Goal: Task Accomplishment & Management: Complete application form

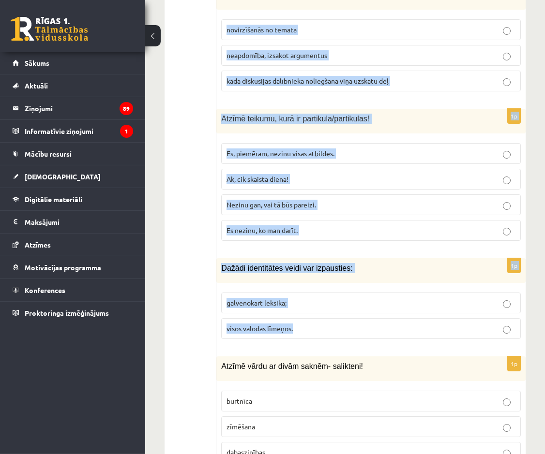
scroll to position [4621, 0]
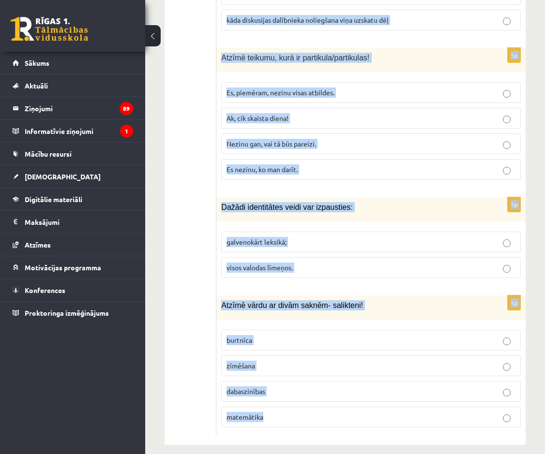
drag, startPoint x: 222, startPoint y: 240, endPoint x: 311, endPoint y: 407, distance: 189.4
copy form "Loremi dolorsi ametconse: adipiscin elits doeiu temporinc utlabor etdol magnaa …"
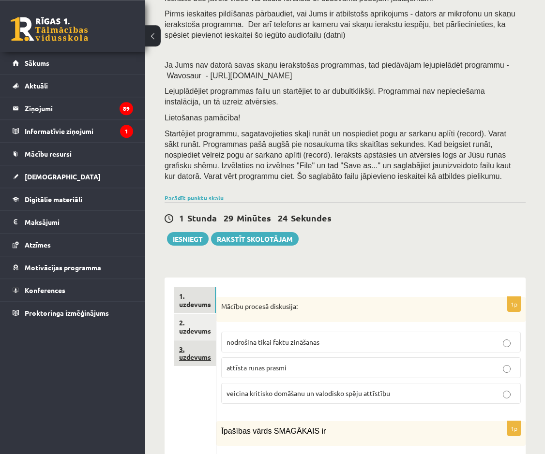
scroll to position [99, 0]
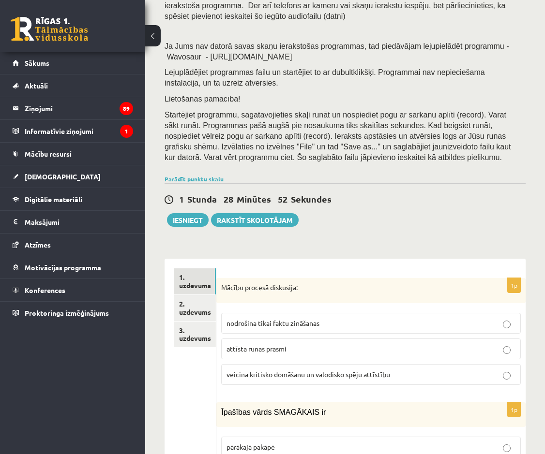
click at [327, 385] on label "veicina kritisko domāšanu un valodisko spēju attīstību" at bounding box center [371, 374] width 300 height 21
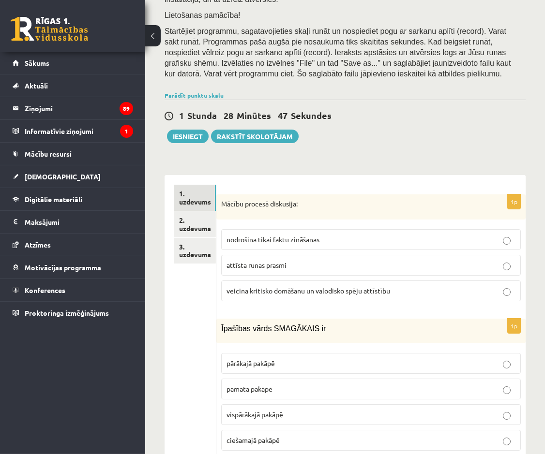
scroll to position [197, 0]
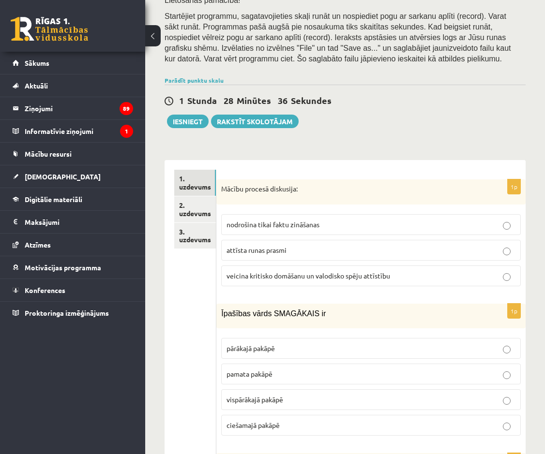
click at [303, 402] on p "vispārākajā pakāpē" at bounding box center [370, 400] width 289 height 10
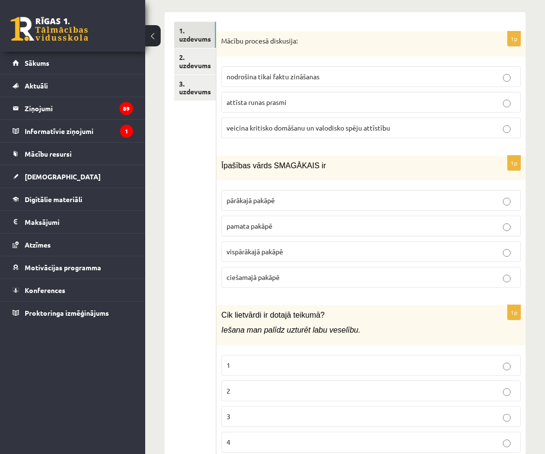
scroll to position [395, 0]
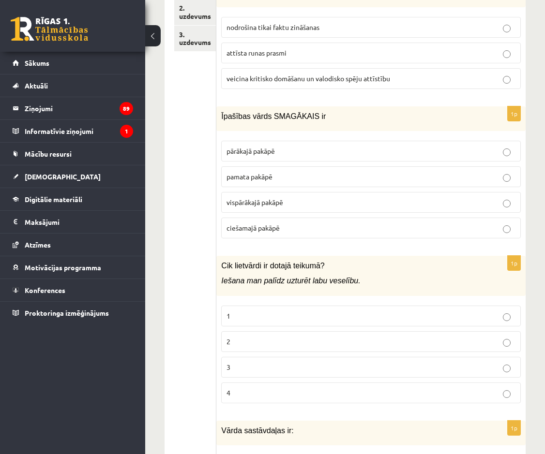
click at [288, 366] on p "3" at bounding box center [370, 367] width 289 height 10
click at [226, 343] on label "2" at bounding box center [371, 341] width 300 height 21
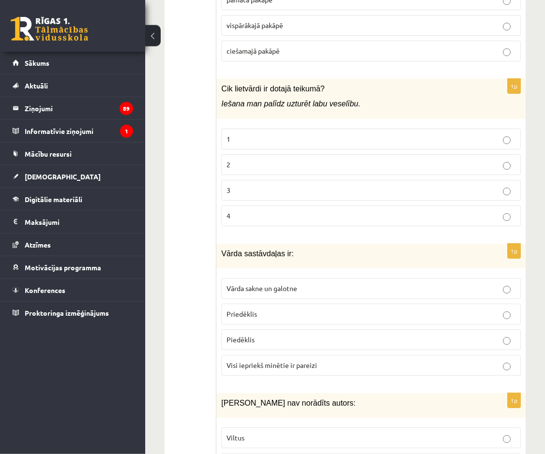
scroll to position [592, 0]
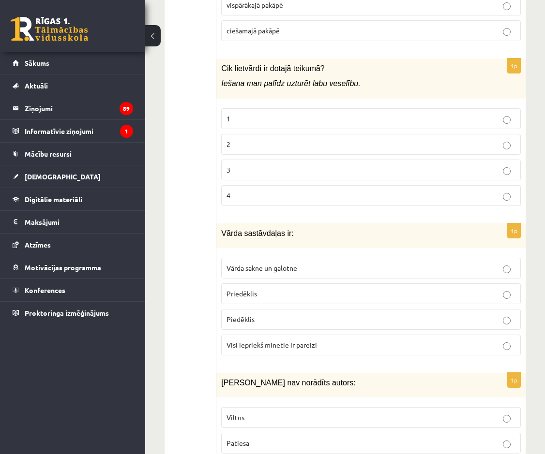
click at [292, 348] on span "Visi iepriekš minētie ir pareizi" at bounding box center [271, 345] width 90 height 9
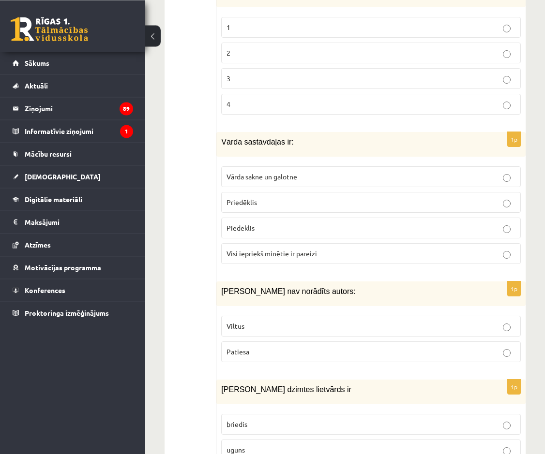
scroll to position [691, 0]
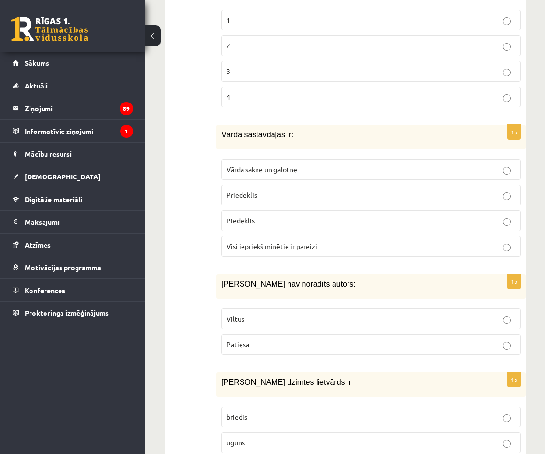
click at [267, 311] on label "Viltus" at bounding box center [371, 319] width 300 height 21
click at [270, 345] on p "Patiesa" at bounding box center [370, 345] width 289 height 10
click at [270, 326] on label "Viltus" at bounding box center [371, 319] width 300 height 21
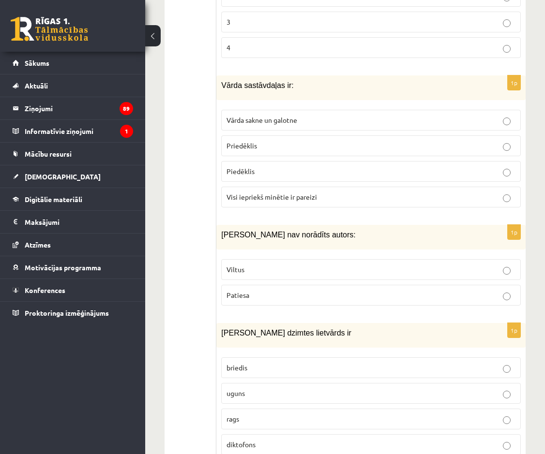
scroll to position [790, 0]
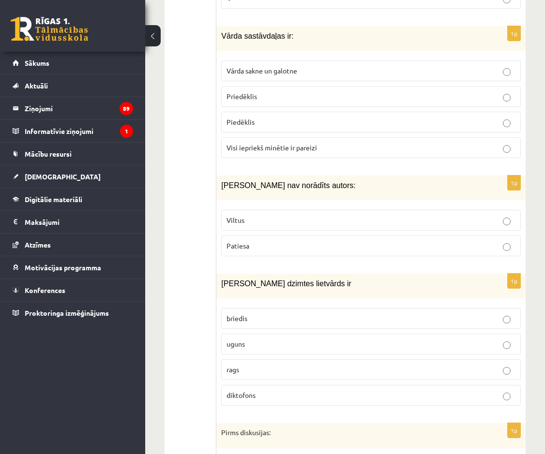
click at [270, 344] on p "uguns" at bounding box center [370, 344] width 289 height 10
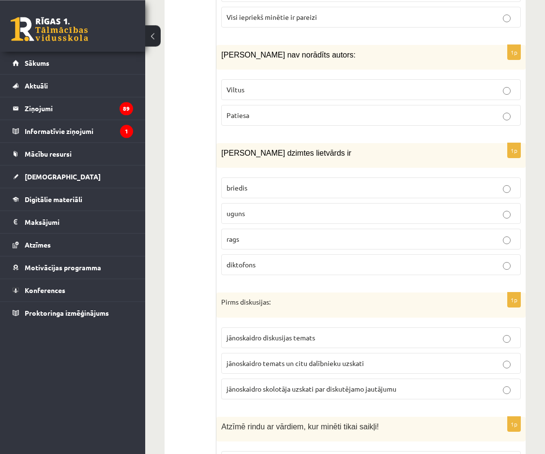
scroll to position [938, 0]
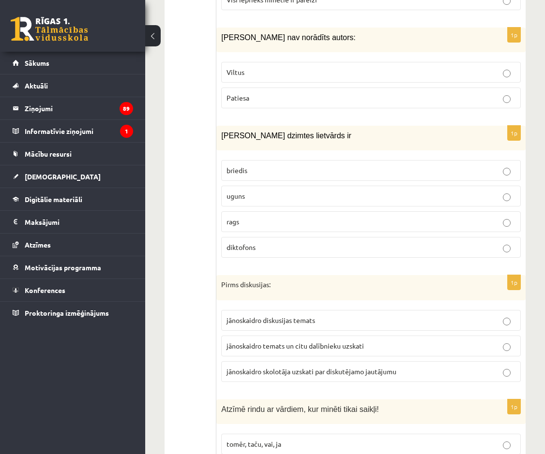
click at [276, 343] on span "jānoskaidro temats un citu dalībnieku uzskati" at bounding box center [294, 346] width 137 height 9
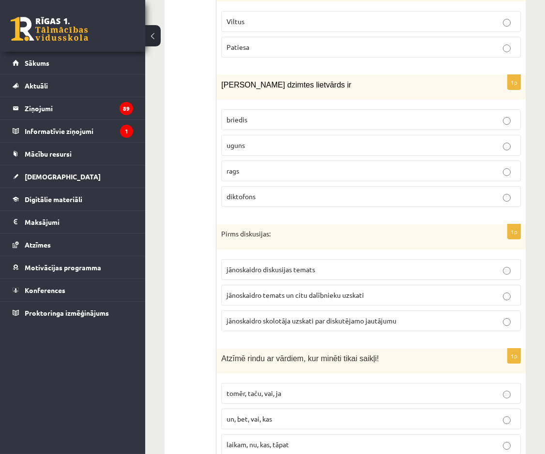
scroll to position [1036, 0]
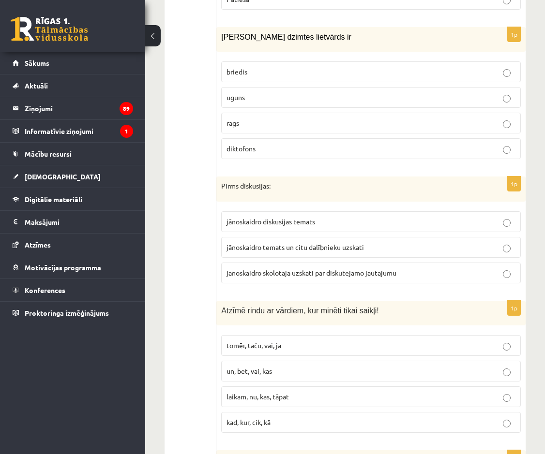
click at [292, 397] on p "laikam, nu, kas, tāpat" at bounding box center [370, 397] width 289 height 10
click at [284, 345] on p "tomēr, taču, vai, ja" at bounding box center [370, 346] width 289 height 10
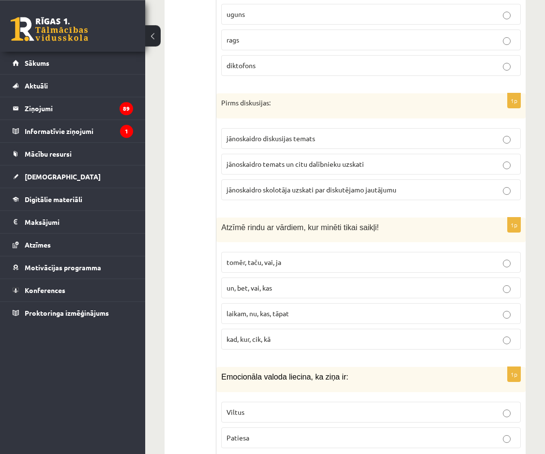
scroll to position [1135, 0]
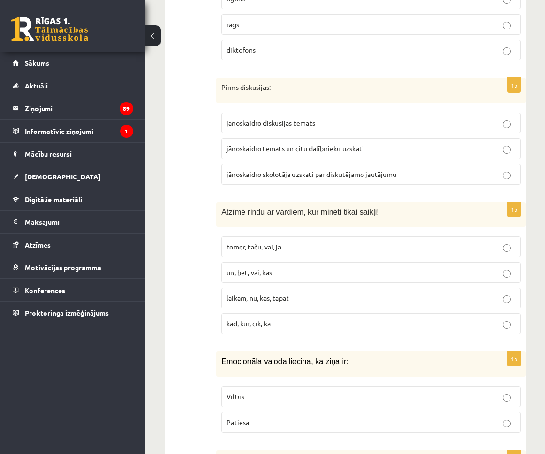
click at [271, 399] on p "Viltus" at bounding box center [370, 397] width 289 height 10
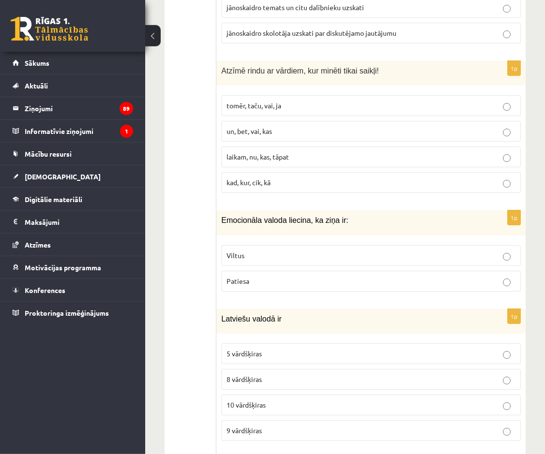
scroll to position [1283, 0]
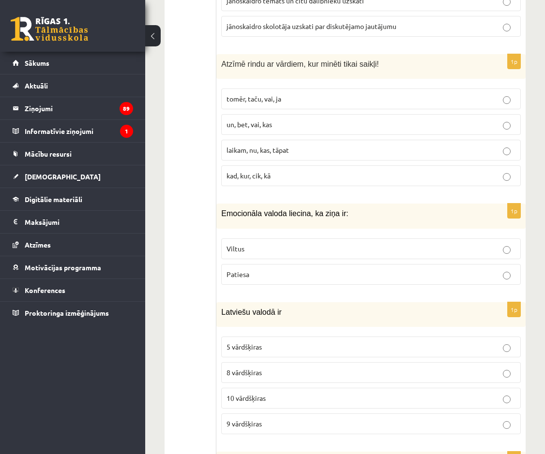
click at [272, 372] on p "8 vārdšķiras" at bounding box center [370, 373] width 289 height 10
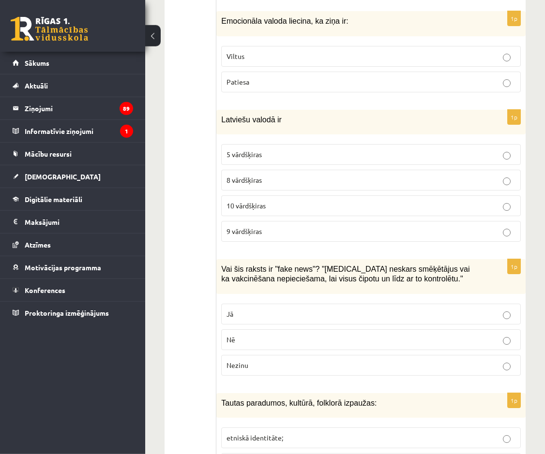
scroll to position [1481, 0]
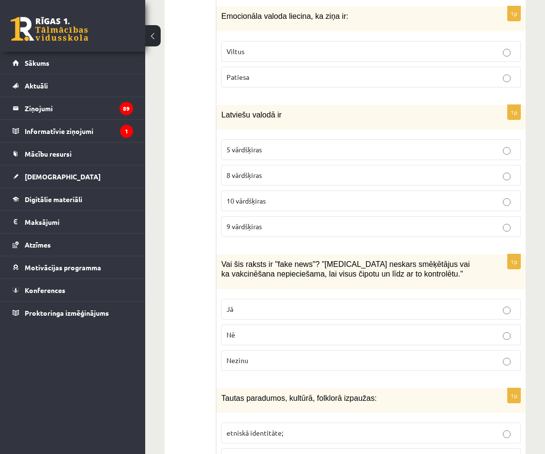
click at [242, 305] on p "Jā" at bounding box center [370, 309] width 289 height 10
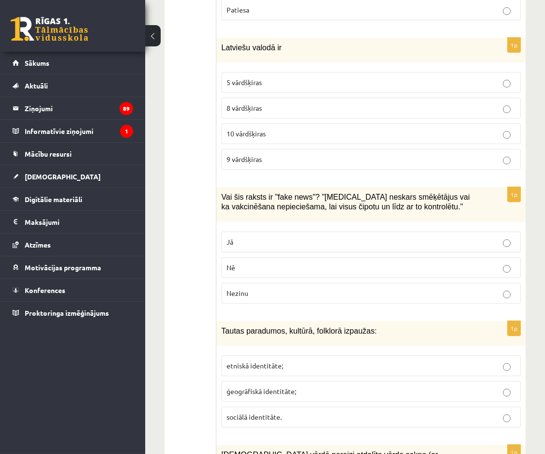
scroll to position [1579, 0]
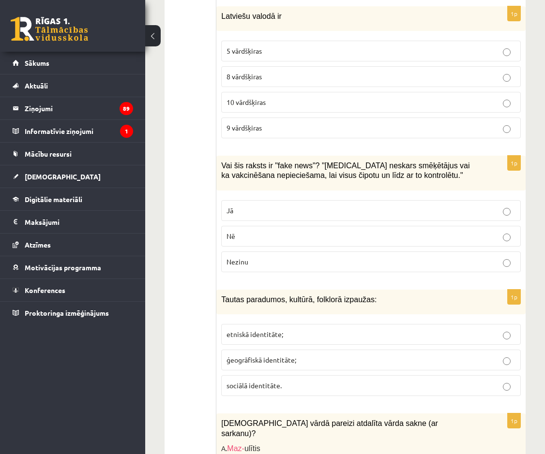
click at [247, 345] on label "etniskā identitāte;" at bounding box center [371, 334] width 300 height 21
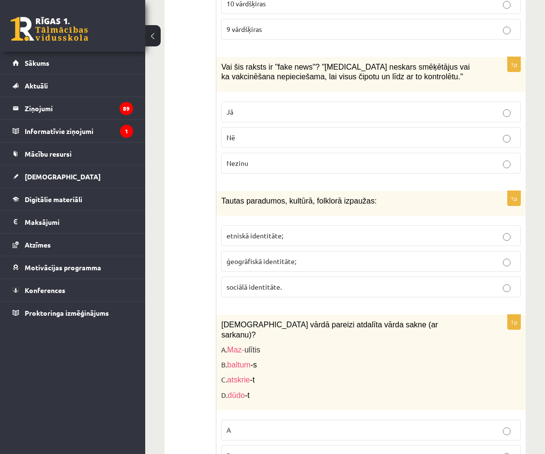
scroll to position [1727, 0]
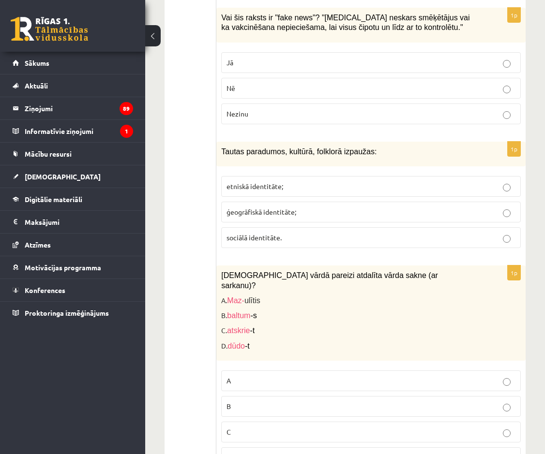
click at [239, 422] on label "C" at bounding box center [371, 432] width 300 height 21
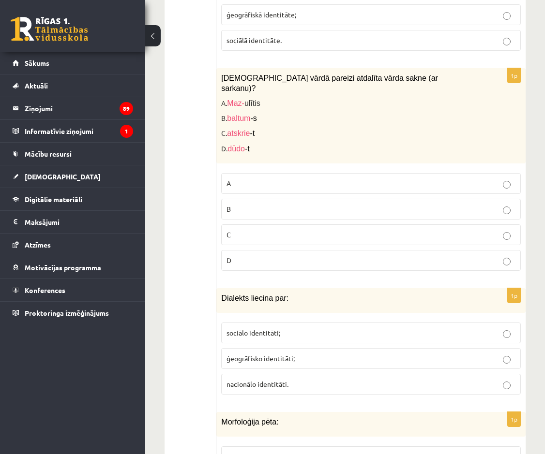
scroll to position [2024, 0]
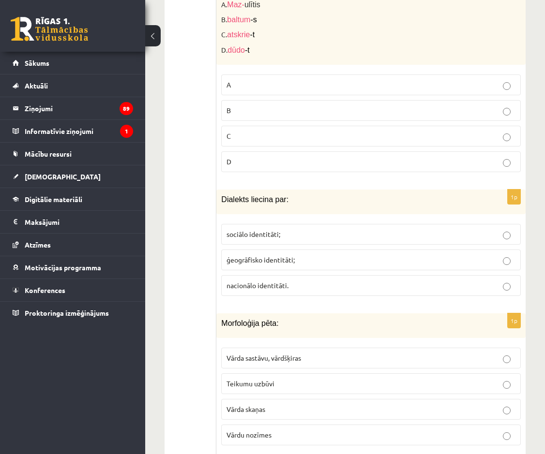
click at [303, 255] on label "ģeogrāfisko identitāti;" at bounding box center [371, 260] width 300 height 21
click at [299, 374] on label "Teikumu uzbūvi" at bounding box center [371, 384] width 300 height 21
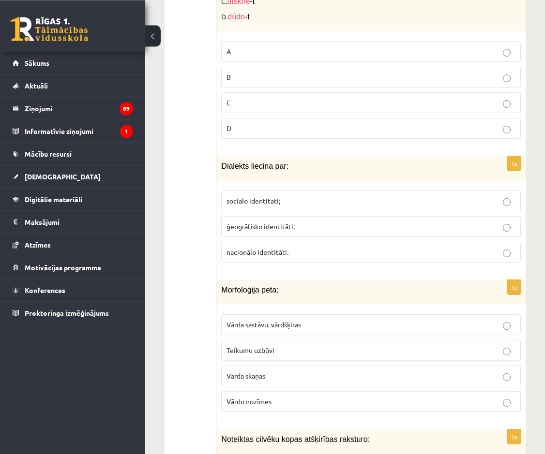
scroll to position [2073, 0]
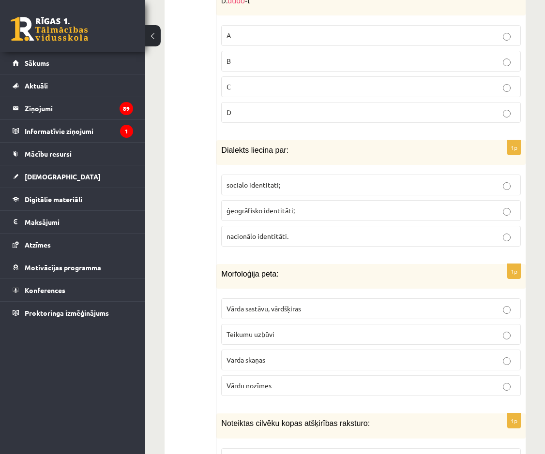
click at [295, 381] on p "Vārdu nozīmes" at bounding box center [370, 386] width 289 height 10
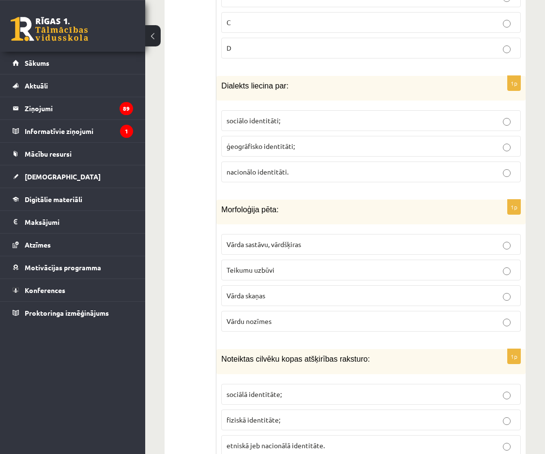
scroll to position [2172, 0]
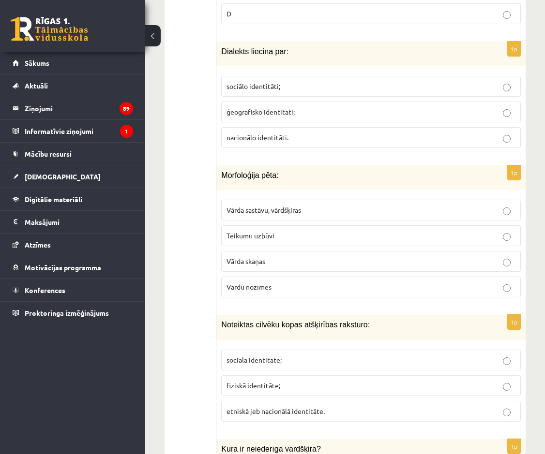
click at [294, 406] on p "etniskā jeb nacionālā identitāte." at bounding box center [370, 411] width 289 height 10
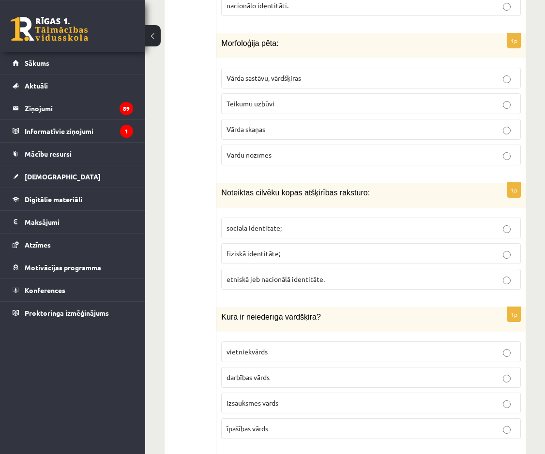
scroll to position [2320, 0]
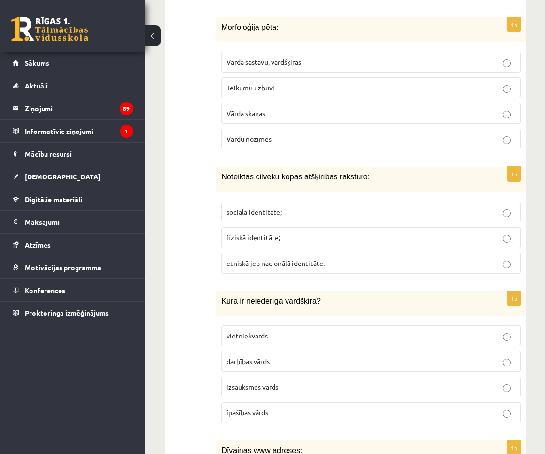
click at [259, 377] on label "izsauksmes vārds" at bounding box center [371, 387] width 300 height 21
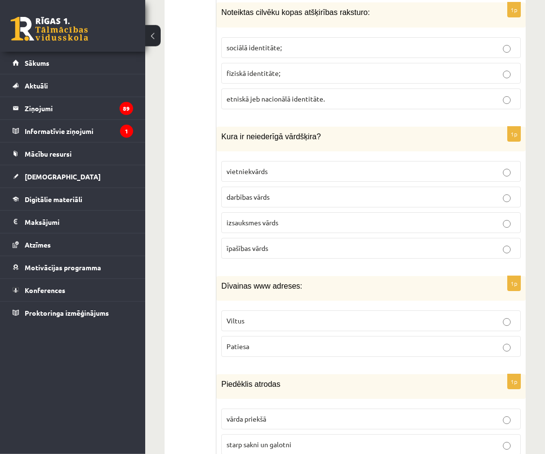
scroll to position [2517, 0]
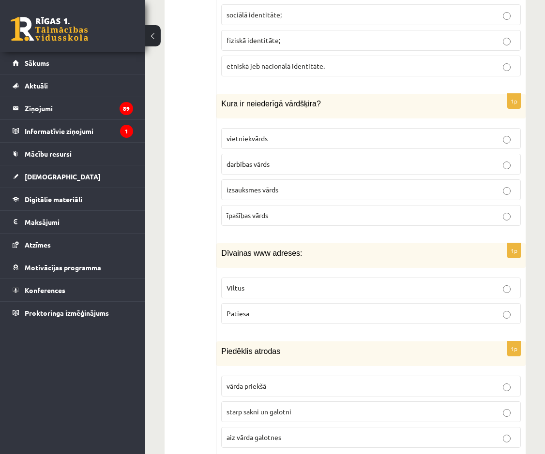
click at [253, 283] on p "Viltus" at bounding box center [370, 288] width 289 height 10
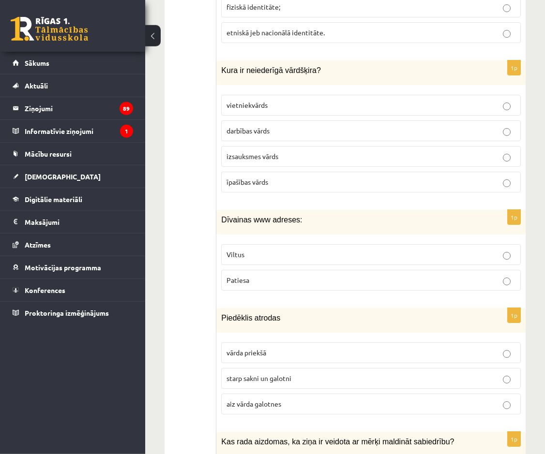
scroll to position [2566, 0]
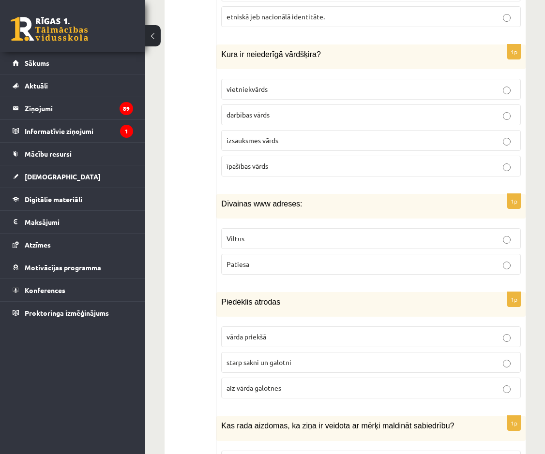
click at [270, 352] on label "starp sakni un galotni" at bounding box center [371, 362] width 300 height 21
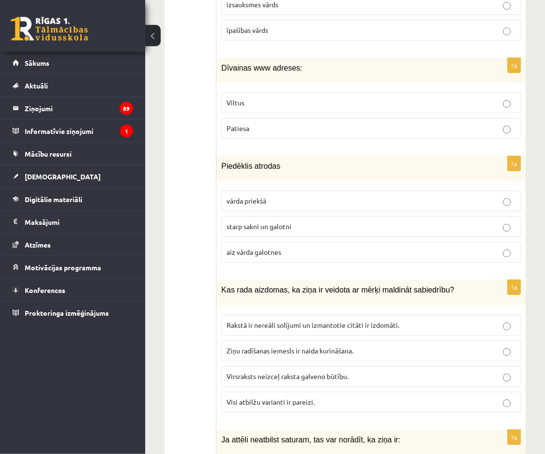
scroll to position [2714, 0]
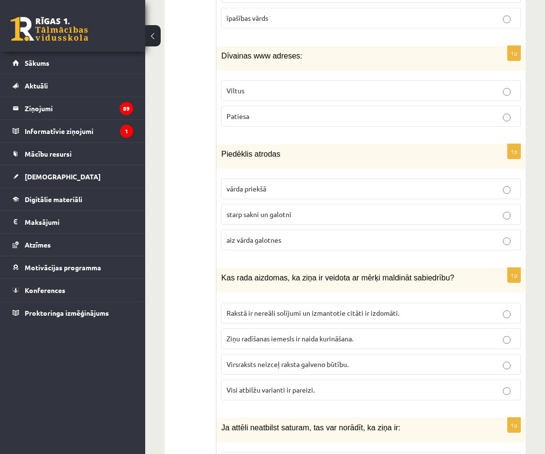
click at [285, 386] on label "Visi atbilžu varianti ir pareizi." at bounding box center [371, 390] width 300 height 21
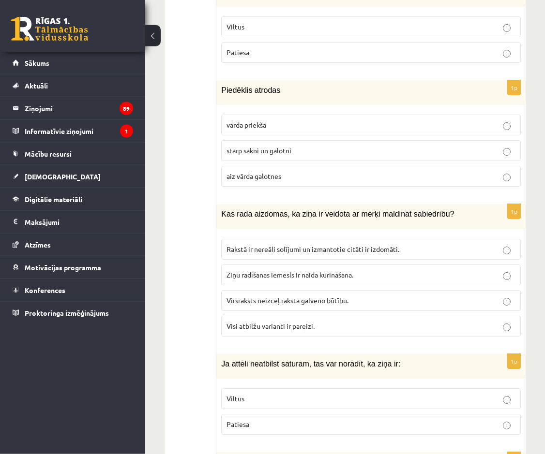
scroll to position [2863, 0]
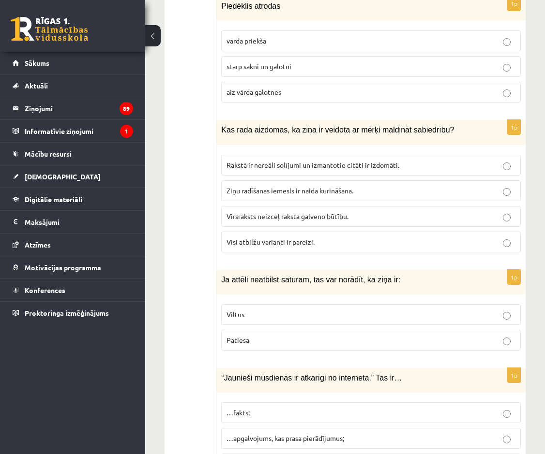
click at [272, 335] on p "Patiesa" at bounding box center [370, 340] width 289 height 10
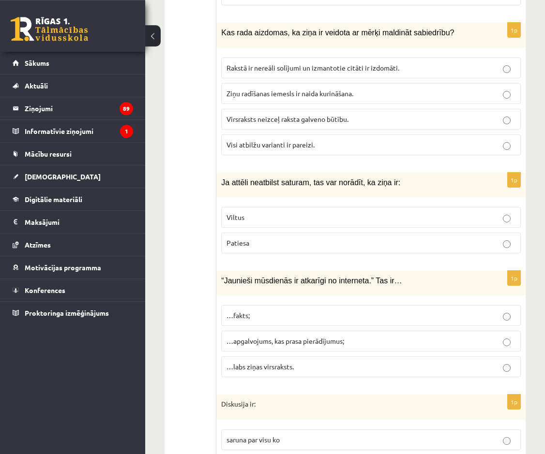
scroll to position [2961, 0]
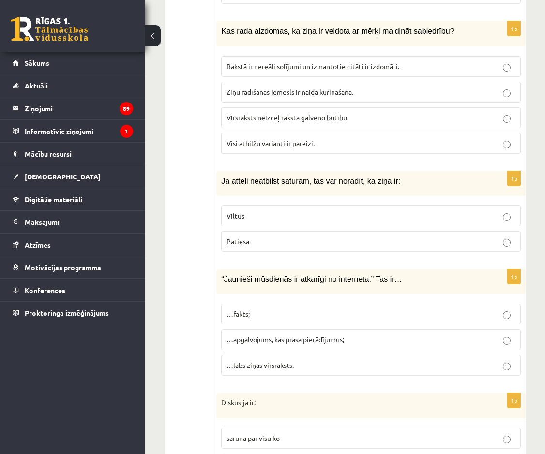
click at [279, 211] on p "Viltus" at bounding box center [370, 216] width 289 height 10
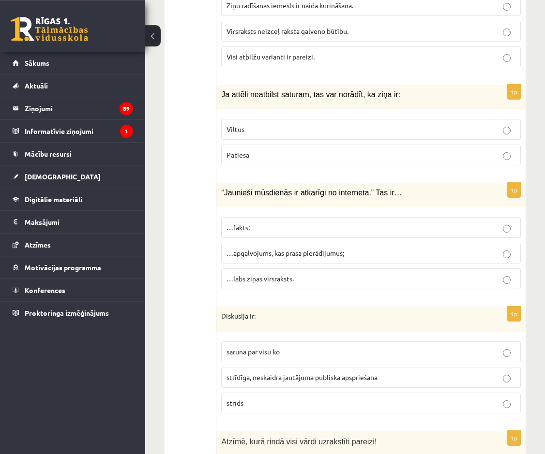
scroll to position [3060, 0]
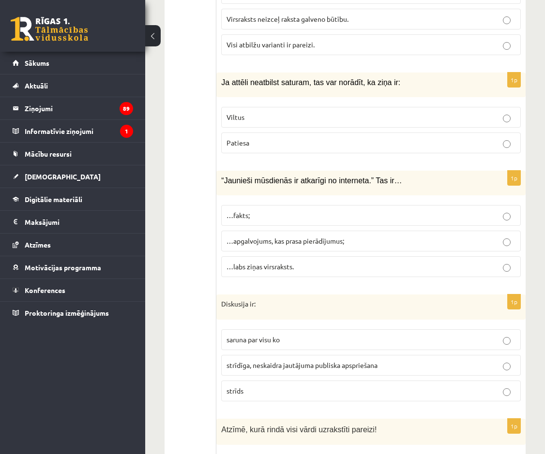
click at [293, 237] on span "…apgalvojums, kas prasa pierādījumus;" at bounding box center [285, 241] width 118 height 9
click at [298, 361] on span "strīdīga, neskaidra jautājuma publiska apspriešana" at bounding box center [301, 365] width 151 height 9
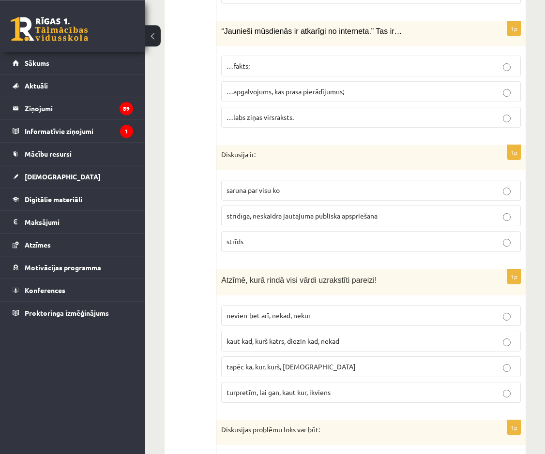
scroll to position [3257, 0]
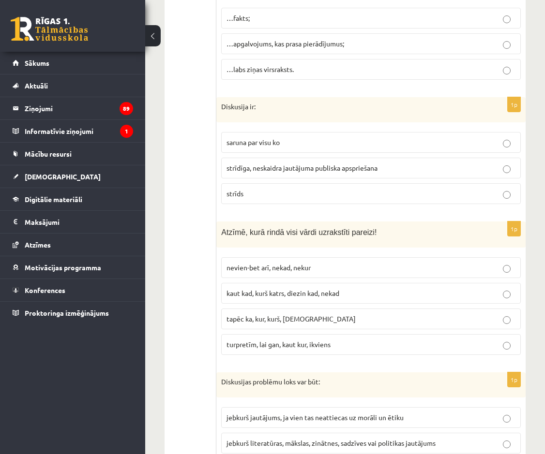
click at [307, 341] on label "turpretīm, lai gan, kaut kur, ikviens" at bounding box center [371, 344] width 300 height 21
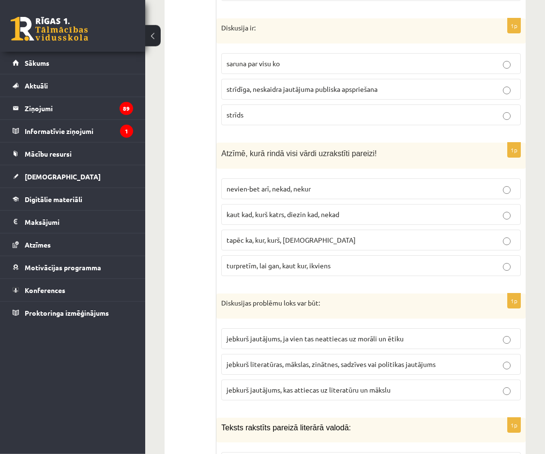
scroll to position [3356, 0]
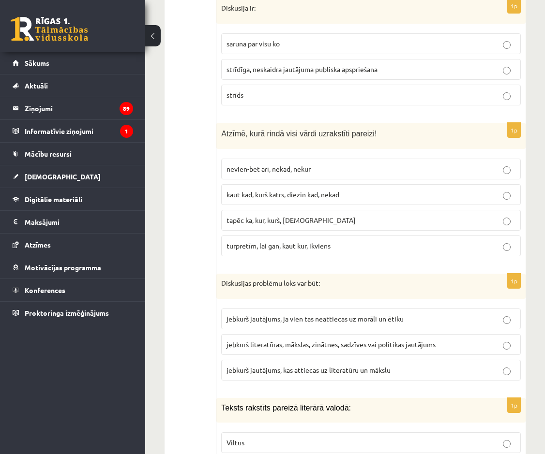
click at [269, 366] on span "jebkurš jautājums, kas attiecas uz literatūru un mākslu" at bounding box center [308, 370] width 164 height 9
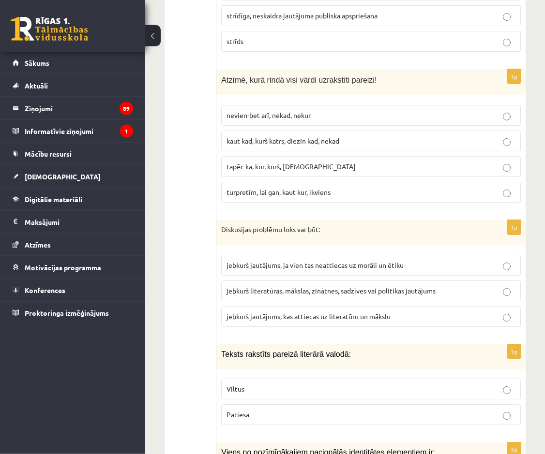
scroll to position [3455, 0]
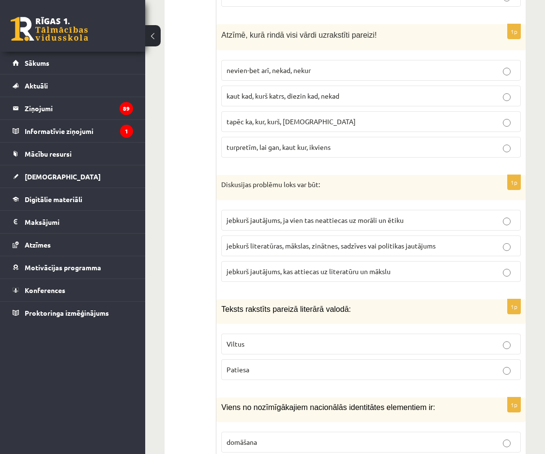
click at [266, 339] on p "Viltus" at bounding box center [370, 344] width 289 height 10
click at [266, 365] on p "Patiesa" at bounding box center [370, 370] width 289 height 10
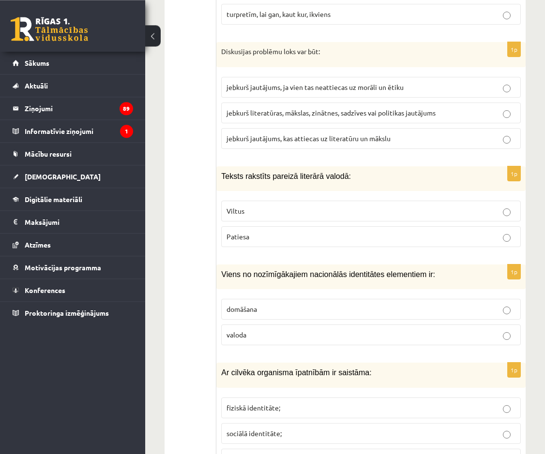
scroll to position [3603, 0]
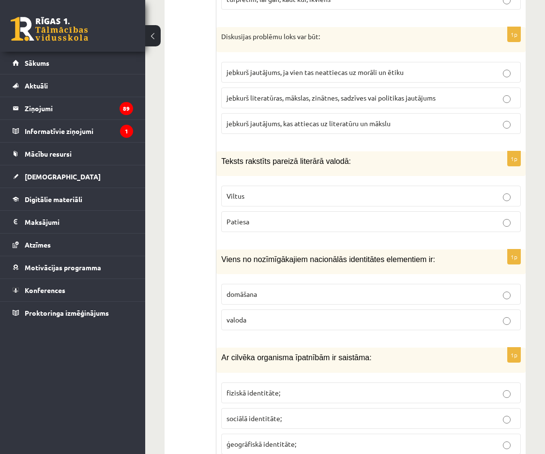
click at [333, 315] on p "valoda" at bounding box center [370, 320] width 289 height 10
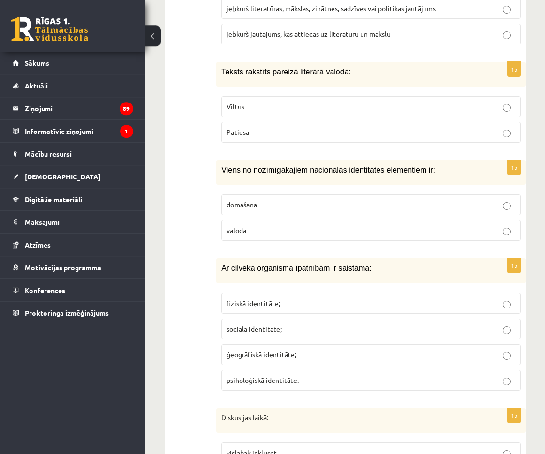
scroll to position [3702, 0]
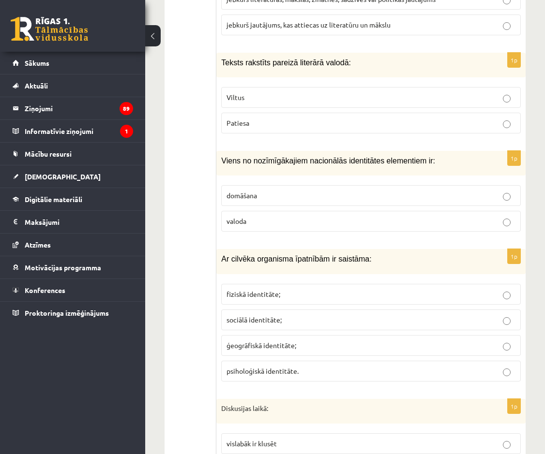
click at [332, 289] on p "fiziskā identitāte;" at bounding box center [370, 294] width 289 height 10
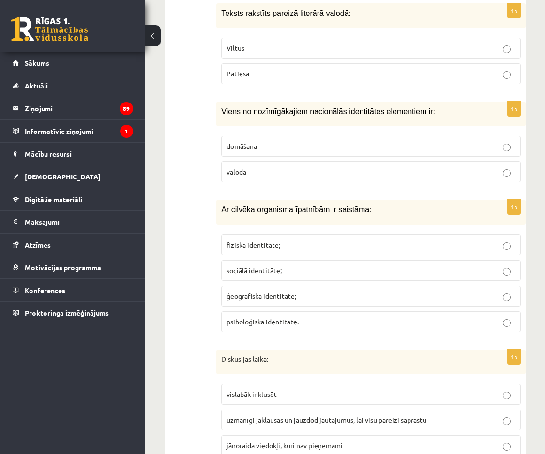
scroll to position [3800, 0]
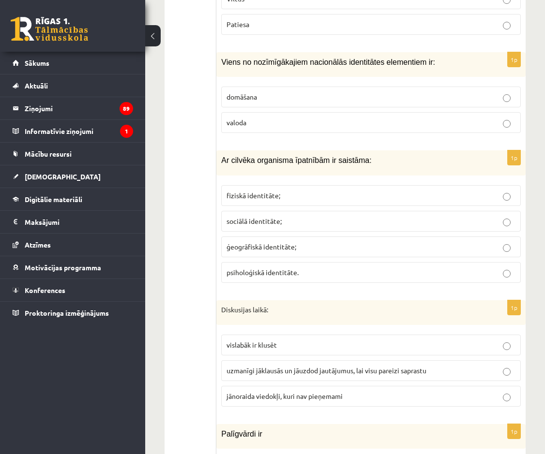
click at [330, 368] on label "uzmanīgi jāklausās un jāuzdod jautājumus, lai visu pareizi saprastu" at bounding box center [371, 370] width 300 height 21
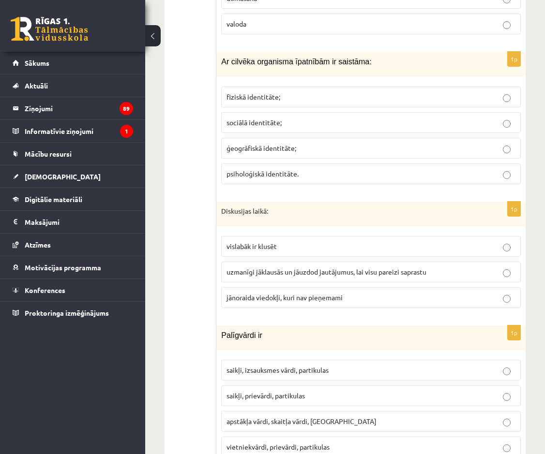
scroll to position [3948, 0]
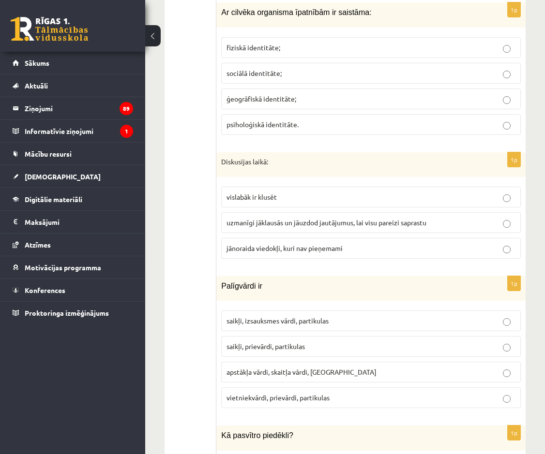
click at [301, 367] on p "apstākļa vārdi, skaitļa vārdi, [GEOGRAPHIC_DATA]" at bounding box center [370, 372] width 289 height 10
click at [255, 342] on p "saikļi, prievārdi, partikulas" at bounding box center [370, 347] width 289 height 10
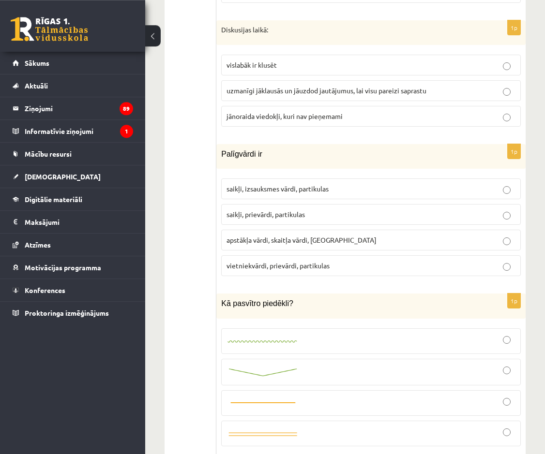
scroll to position [4096, 0]
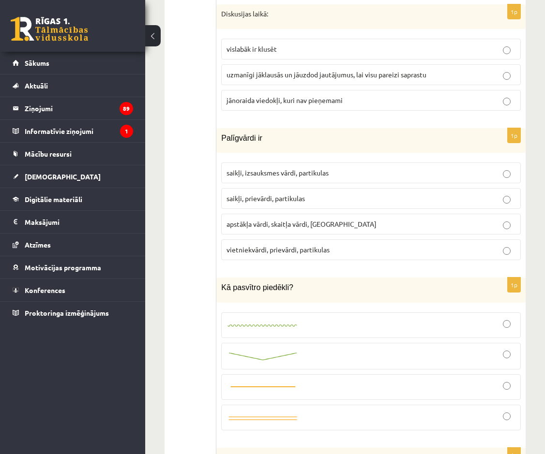
click at [250, 321] on div at bounding box center [370, 325] width 289 height 15
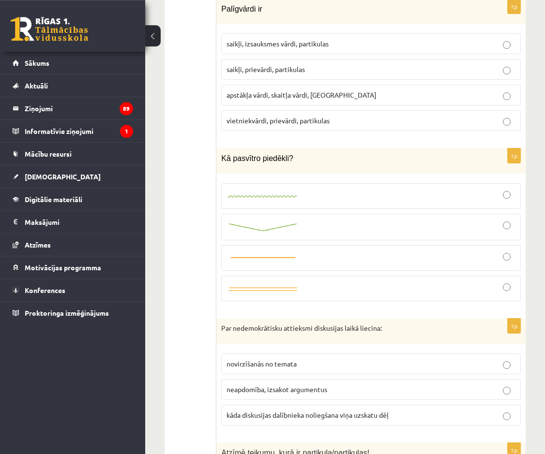
scroll to position [4244, 0]
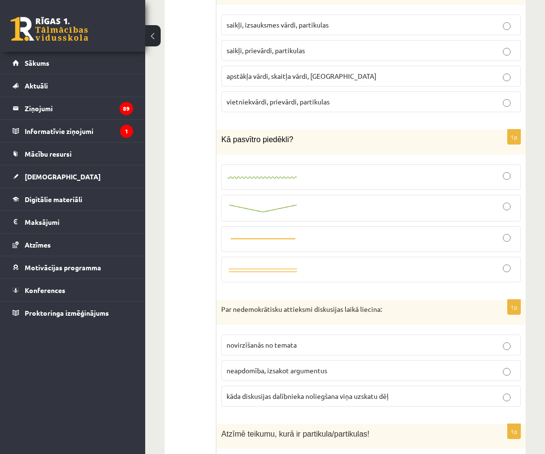
click at [270, 392] on span "kāda diskusijas dalībnieka noliegšana viņa uzskatu dēļ" at bounding box center [307, 396] width 162 height 9
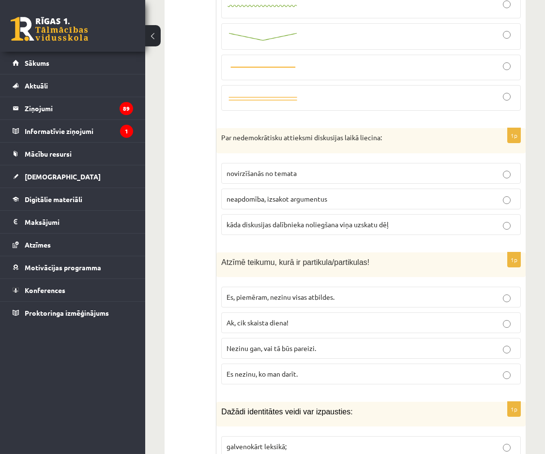
scroll to position [4442, 0]
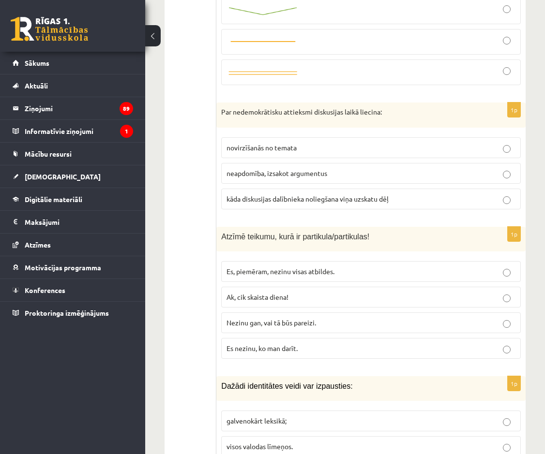
click at [271, 318] on span "Nezinu gan, vai tā būs pareizi." at bounding box center [271, 322] width 90 height 9
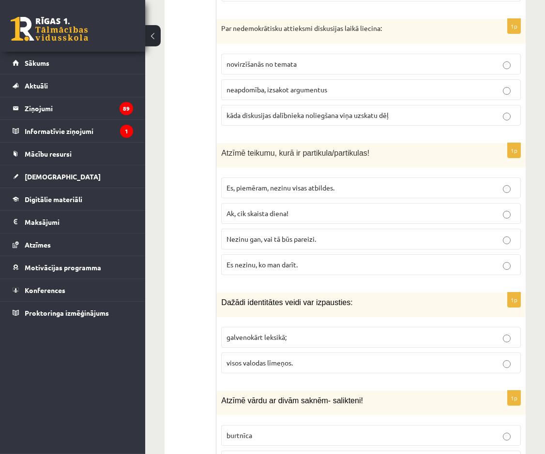
scroll to position [4541, 0]
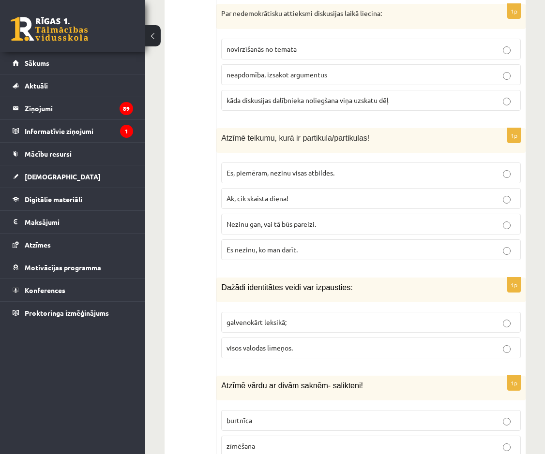
click at [313, 317] on p "galvenokārt leksikā;" at bounding box center [370, 322] width 289 height 10
click at [316, 343] on p "visos valodas līmeņos." at bounding box center [370, 348] width 289 height 10
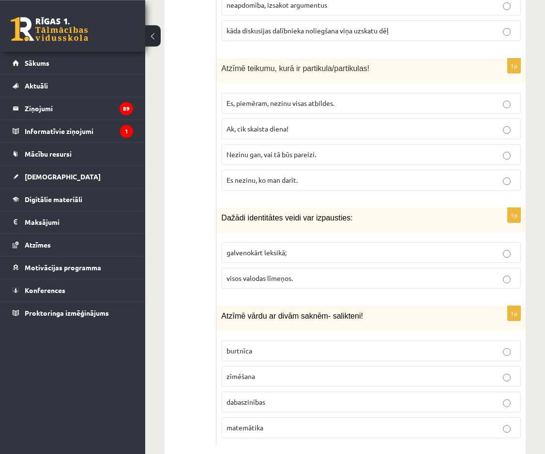
scroll to position [4621, 0]
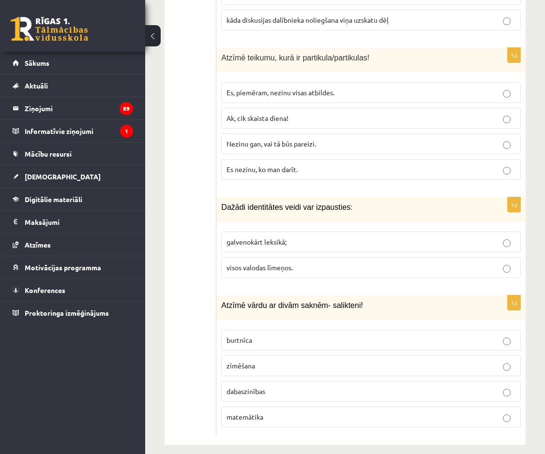
click at [296, 361] on p "zīmēšana" at bounding box center [370, 366] width 289 height 10
click at [269, 387] on p "dabaszinības" at bounding box center [370, 392] width 289 height 10
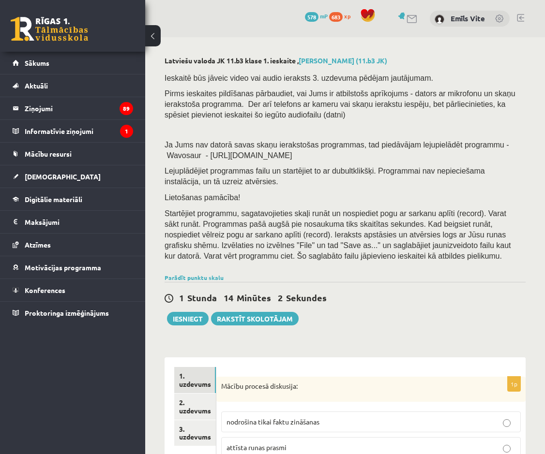
scroll to position [99, 0]
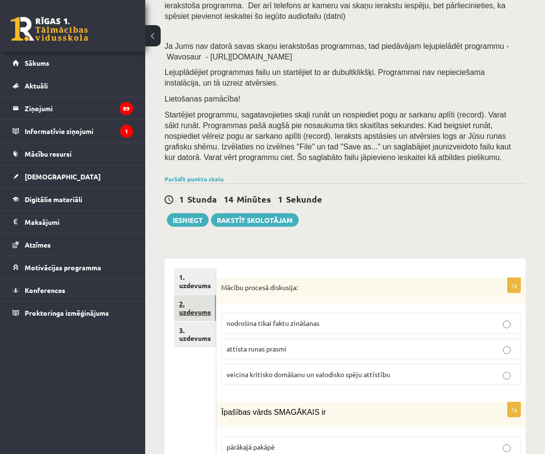
click at [184, 310] on link "2. uzdevums" at bounding box center [195, 308] width 42 height 26
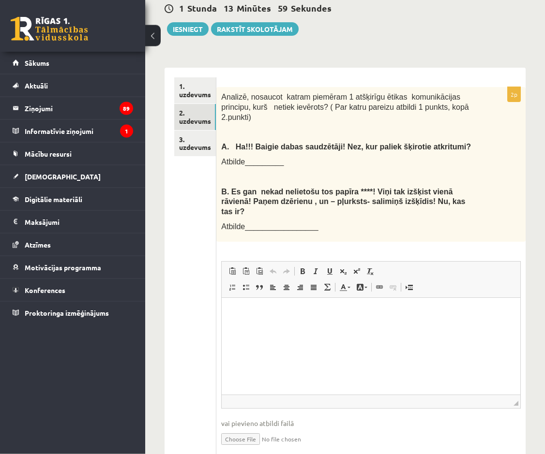
scroll to position [296, 0]
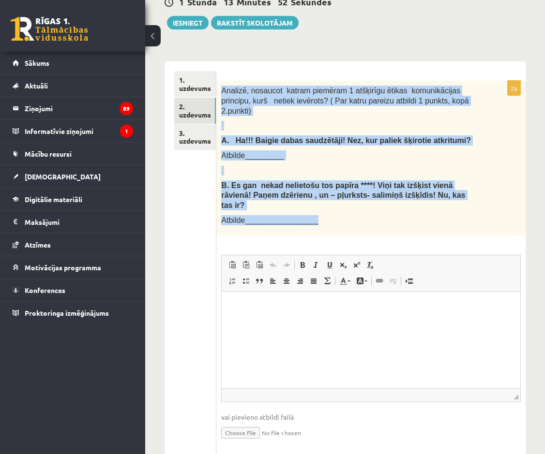
drag, startPoint x: 223, startPoint y: 89, endPoint x: 309, endPoint y: 212, distance: 150.4
click at [309, 212] on div "Analizē, nosaucot katram piemēram 1 atšķirīgu ētikas komunikācijas principu, ku…" at bounding box center [370, 158] width 309 height 154
click at [309, 209] on div "Analizē, nosaucot katram piemēram 1 atšķirīgu ētikas komunikācijas principu, ku…" at bounding box center [370, 158] width 309 height 154
drag, startPoint x: 224, startPoint y: 85, endPoint x: 281, endPoint y: 211, distance: 139.0
click at [281, 211] on div "Analizē, nosaucot katram piemēram 1 atšķirīgu ētikas komunikācijas principu, ku…" at bounding box center [370, 158] width 309 height 154
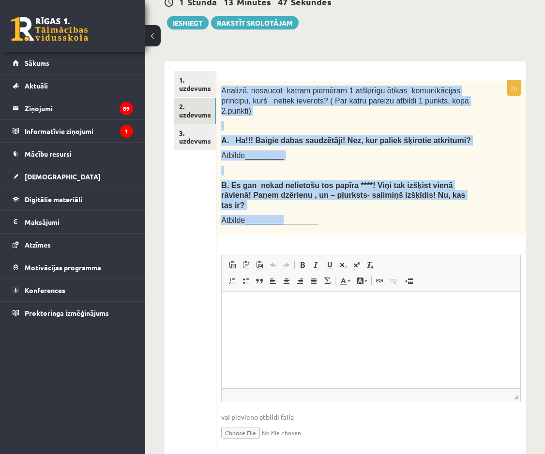
copy div "Analizē, nosaucot katram piemēram 1 atšķirīgu ētikas komunikācijas principu, ku…"
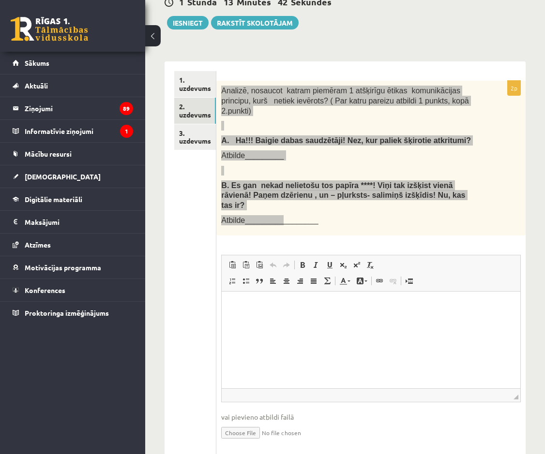
click at [346, 353] on html at bounding box center [371, 339] width 299 height 97
click at [293, 342] on html at bounding box center [371, 339] width 299 height 97
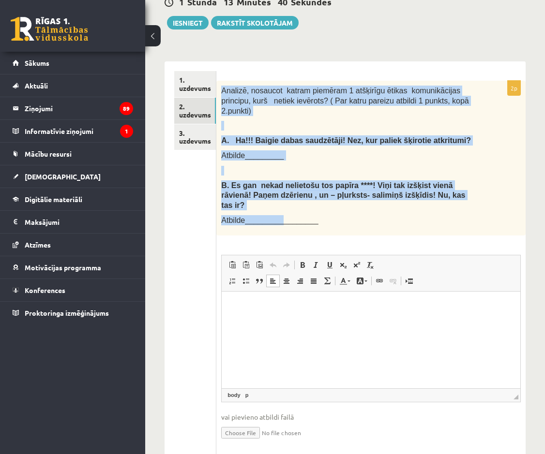
drag, startPoint x: 355, startPoint y: 162, endPoint x: 358, endPoint y: 170, distance: 8.1
click at [358, 167] on div "Analizē, nosaucot katram piemēram 1 atšķirīgu ētikas komunikācijas principu, ku…" at bounding box center [370, 158] width 309 height 154
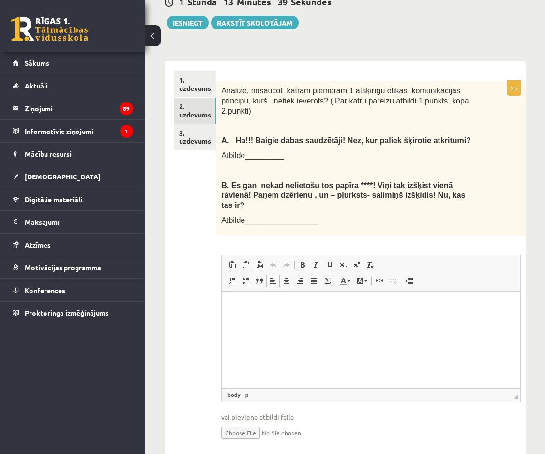
click at [286, 336] on html at bounding box center [371, 339] width 299 height 97
click at [277, 304] on p "**" at bounding box center [370, 306] width 279 height 10
click at [273, 290] on span "Paste" at bounding box center [274, 292] width 8 height 8
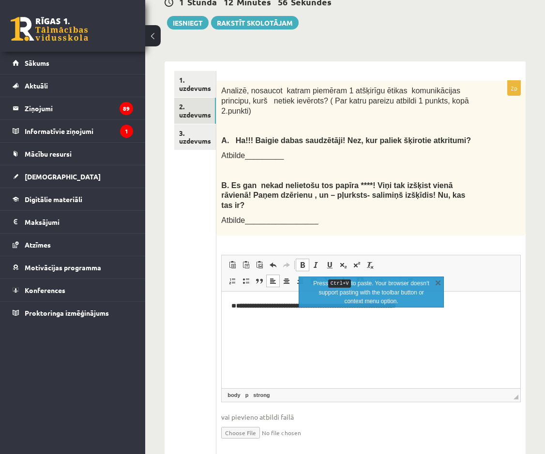
click at [288, 339] on html "**********" at bounding box center [371, 339] width 299 height 97
click at [319, 337] on html "**********" at bounding box center [371, 339] width 299 height 97
click at [435, 281] on link "X" at bounding box center [438, 283] width 10 height 10
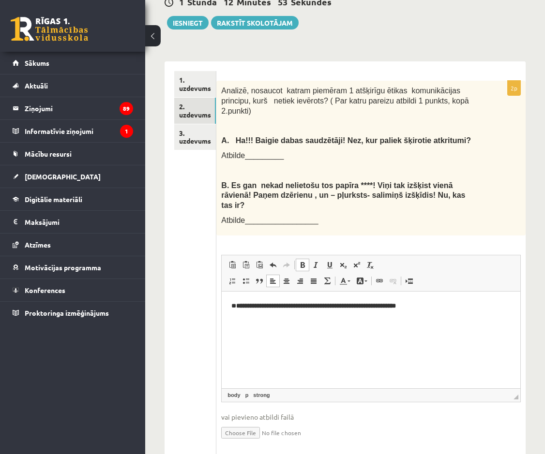
click at [444, 309] on p "**********" at bounding box center [370, 306] width 279 height 10
click at [305, 306] on p "**********" at bounding box center [370, 306] width 279 height 10
click at [417, 315] on html "**********" at bounding box center [371, 339] width 299 height 97
click at [423, 311] on p "**********" at bounding box center [370, 306] width 279 height 10
click at [318, 314] on body "**********" at bounding box center [370, 314] width 279 height 26
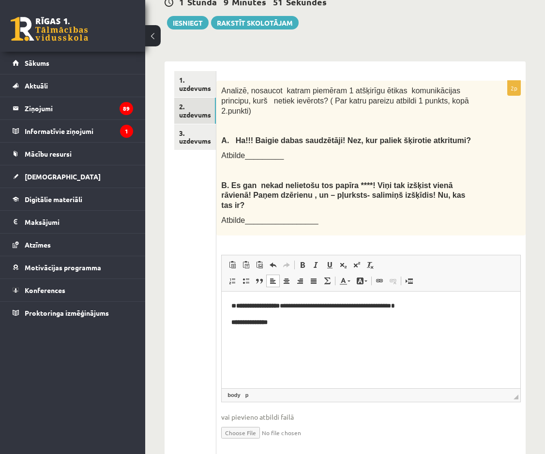
click at [295, 325] on p "**********" at bounding box center [370, 322] width 279 height 10
drag, startPoint x: 281, startPoint y: 322, endPoint x: 342, endPoint y: 320, distance: 61.5
click at [342, 320] on p "**********" at bounding box center [370, 322] width 279 height 10
click at [302, 255] on span "Editor toolbars Paste Keyboard shortcut Ctrl+V Paste as plain text Keyboard sho…" at bounding box center [371, 273] width 299 height 36
click at [302, 261] on span at bounding box center [303, 265] width 8 height 8
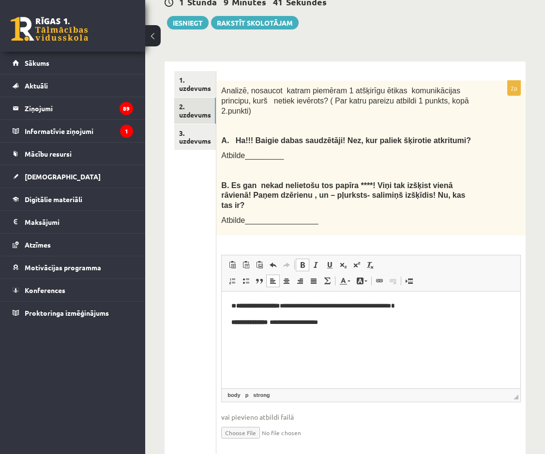
click at [328, 324] on p "**********" at bounding box center [370, 322] width 279 height 10
click at [347, 328] on html "**********" at bounding box center [371, 339] width 299 height 97
click at [306, 326] on p "**********" at bounding box center [370, 322] width 279 height 10
click at [308, 350] on html "**********" at bounding box center [371, 339] width 299 height 97
click at [340, 316] on body "**********" at bounding box center [370, 314] width 279 height 26
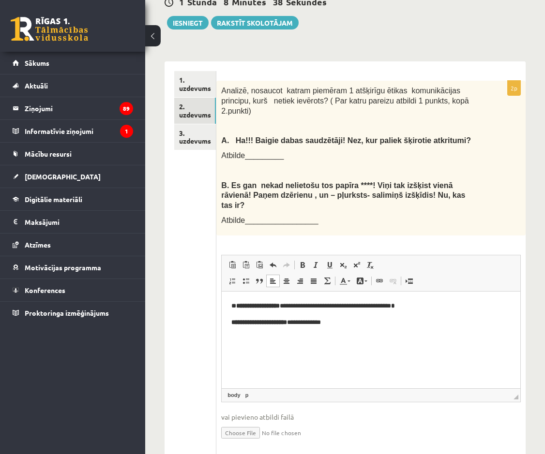
click at [334, 342] on html "**********" at bounding box center [371, 339] width 299 height 97
click at [355, 326] on p "**********" at bounding box center [370, 322] width 279 height 10
click at [183, 139] on link "3. uzdevums" at bounding box center [195, 137] width 42 height 26
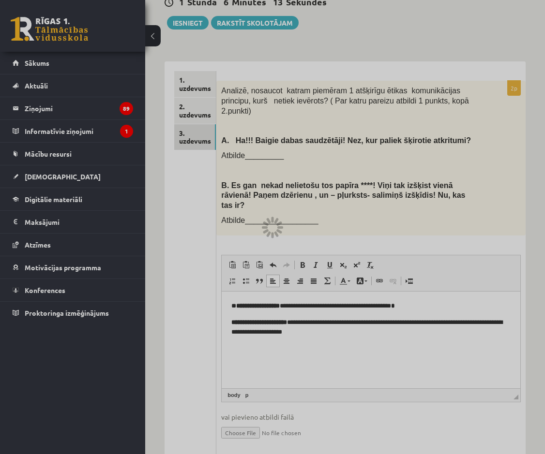
click at [229, 194] on div at bounding box center [272, 227] width 545 height 454
click at [253, 196] on div at bounding box center [272, 227] width 545 height 454
click at [253, 186] on div at bounding box center [272, 227] width 545 height 454
click at [253, 184] on div at bounding box center [272, 227] width 545 height 454
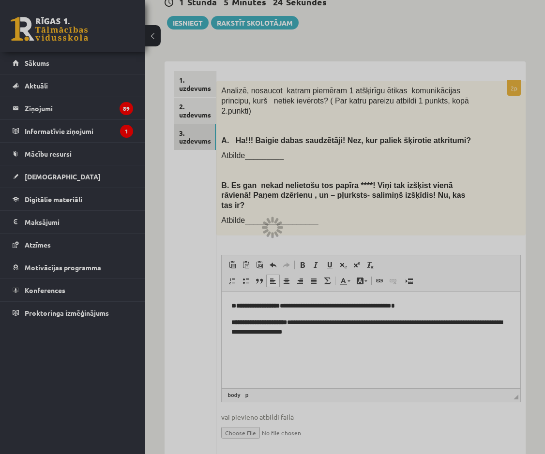
click at [484, 188] on div at bounding box center [272, 227] width 545 height 454
drag, startPoint x: 484, startPoint y: 188, endPoint x: 255, endPoint y: 196, distance: 229.0
click at [408, 200] on div at bounding box center [272, 227] width 545 height 454
click at [208, 177] on div at bounding box center [272, 227] width 545 height 454
drag, startPoint x: 209, startPoint y: 172, endPoint x: 237, endPoint y: 166, distance: 28.7
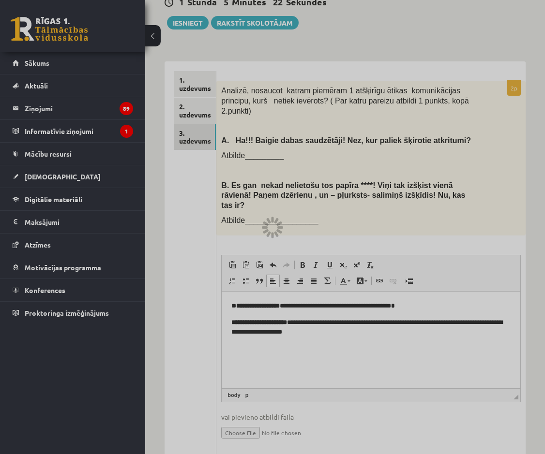
click at [209, 169] on div at bounding box center [272, 227] width 545 height 454
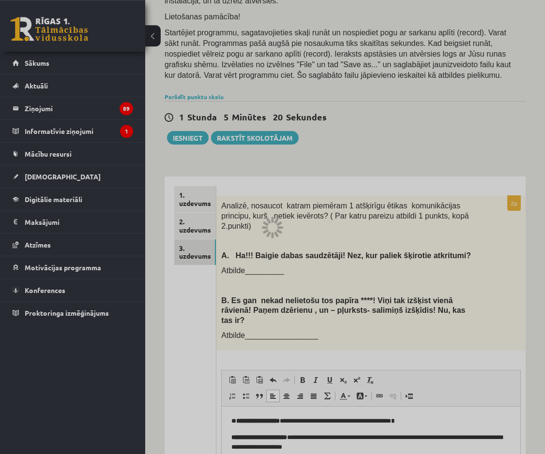
scroll to position [197, 0]
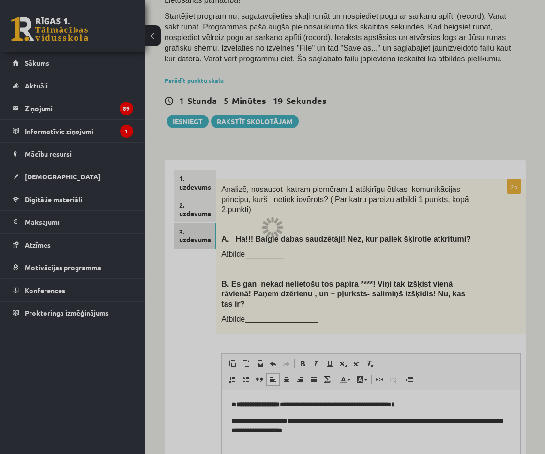
click at [191, 188] on div at bounding box center [272, 227] width 545 height 454
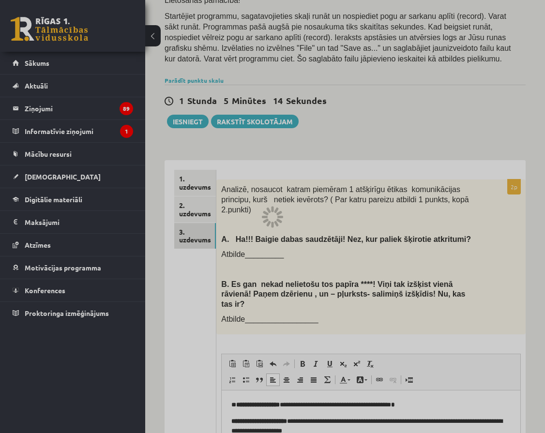
click at [262, 288] on div at bounding box center [272, 216] width 545 height 433
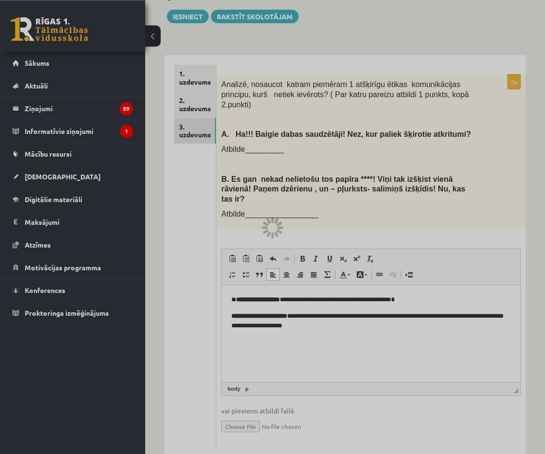
scroll to position [306, 0]
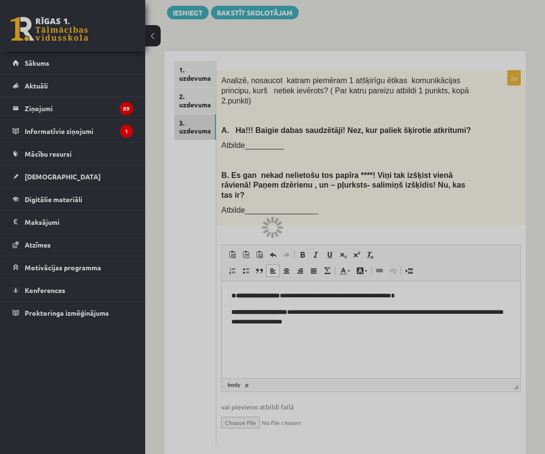
click at [388, 289] on div at bounding box center [272, 227] width 545 height 454
click at [368, 307] on div at bounding box center [272, 227] width 545 height 454
